Goal: Task Accomplishment & Management: Use online tool/utility

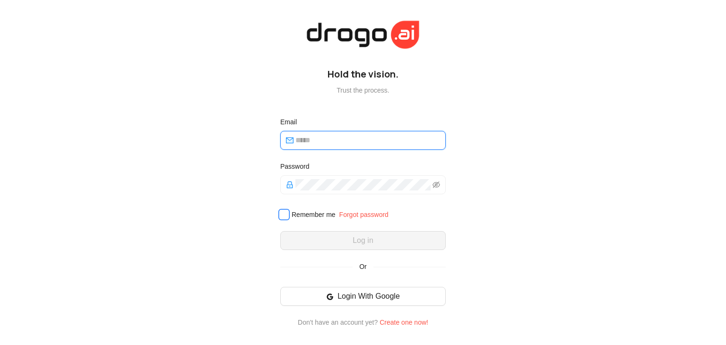
type input "**********"
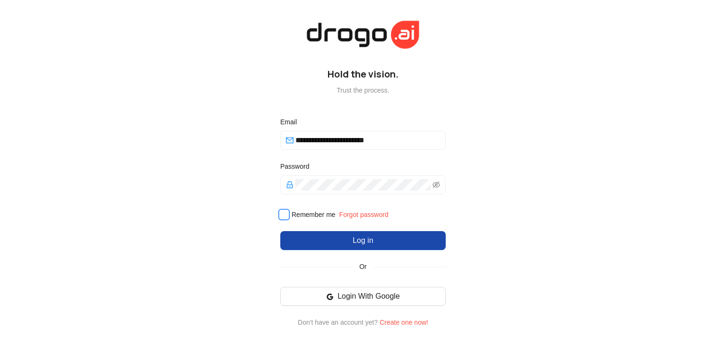
click at [289, 218] on span at bounding box center [283, 214] width 11 height 11
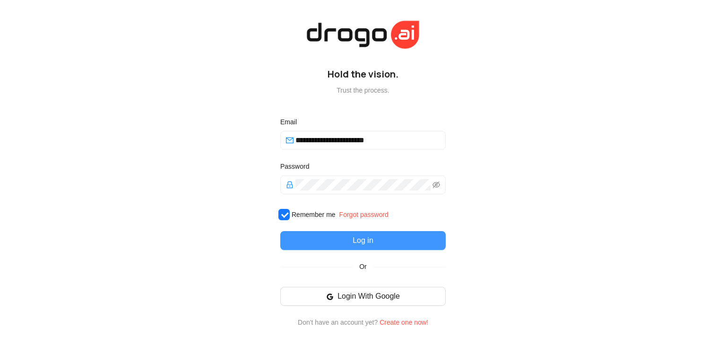
click at [338, 244] on button "Log in" at bounding box center [362, 240] width 165 height 19
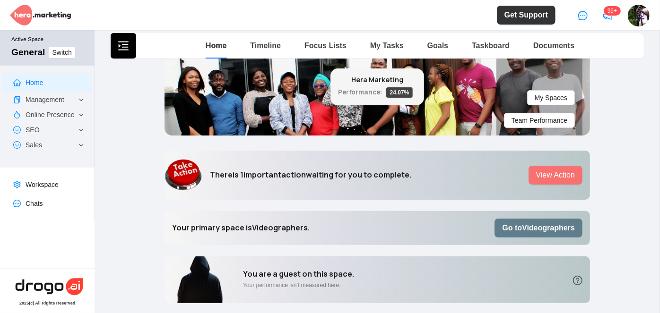
scroll to position [43, 0]
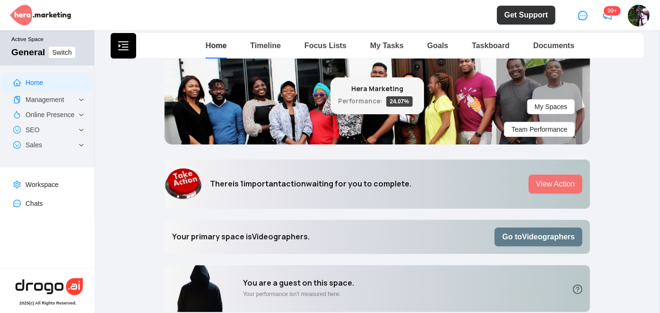
click at [513, 237] on b "Go to Videographers" at bounding box center [538, 237] width 73 height 8
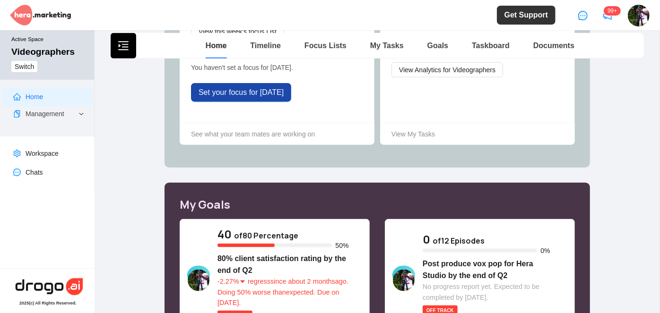
scroll to position [515, 0]
